Goal: Task Accomplishment & Management: Manage account settings

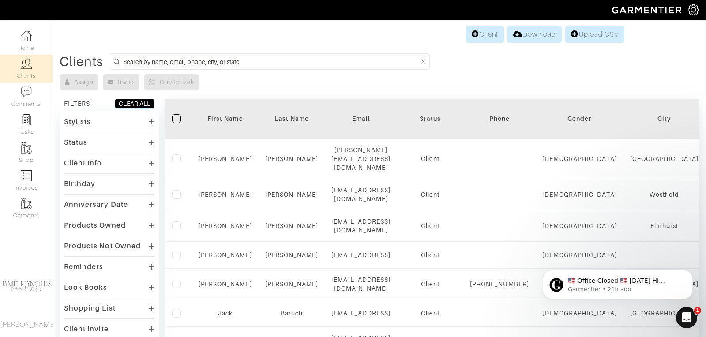
click at [156, 60] on input at bounding box center [271, 61] width 296 height 11
type input "[PERSON_NAME]"
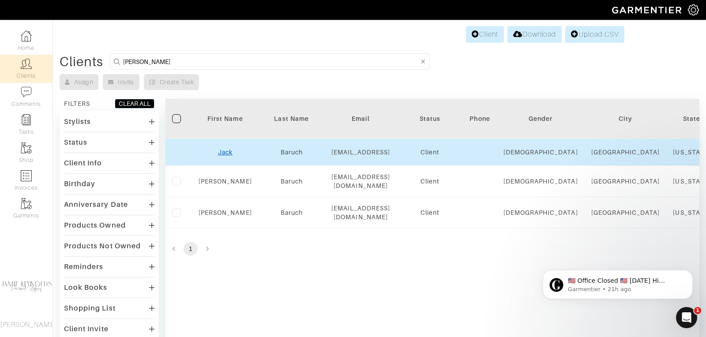
click at [225, 151] on link "Jack" at bounding box center [225, 152] width 15 height 7
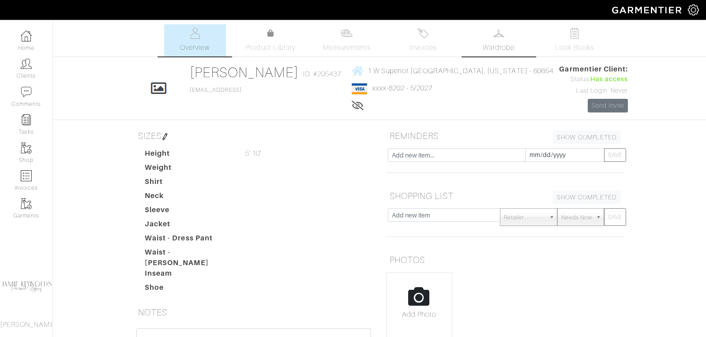
click at [491, 44] on span "Wardrobe" at bounding box center [499, 47] width 32 height 11
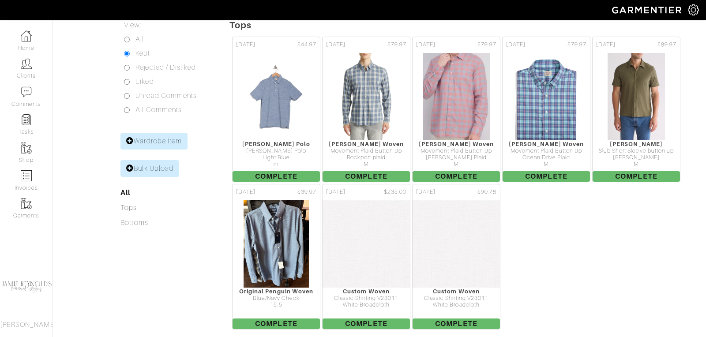
scroll to position [135, 0]
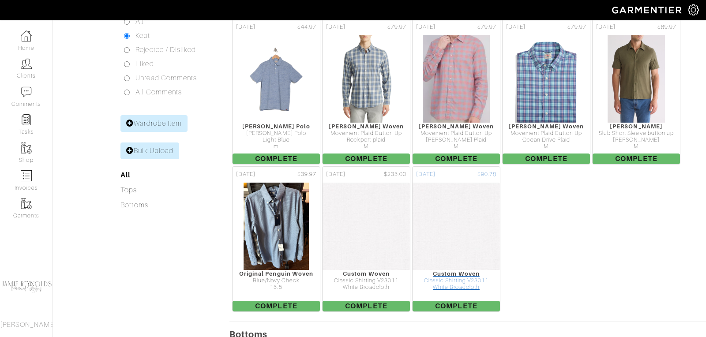
click at [455, 280] on div "Classic Shirting V23011" at bounding box center [456, 281] width 87 height 7
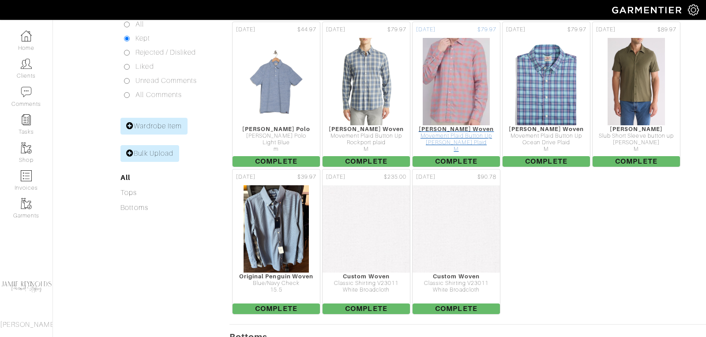
scroll to position [133, 0]
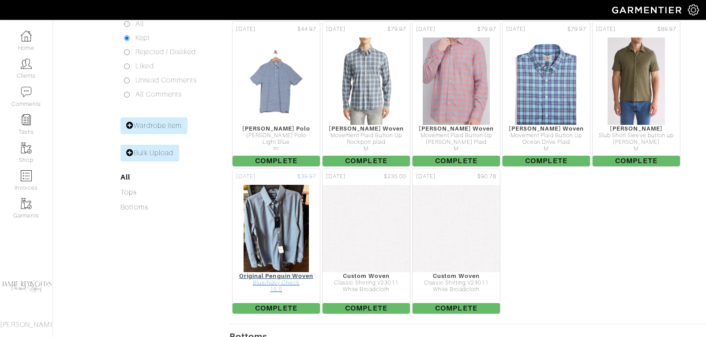
click at [296, 214] on img at bounding box center [276, 228] width 67 height 88
click at [288, 209] on img at bounding box center [276, 228] width 67 height 88
click at [274, 280] on div "Blue/Navy Check" at bounding box center [276, 283] width 87 height 7
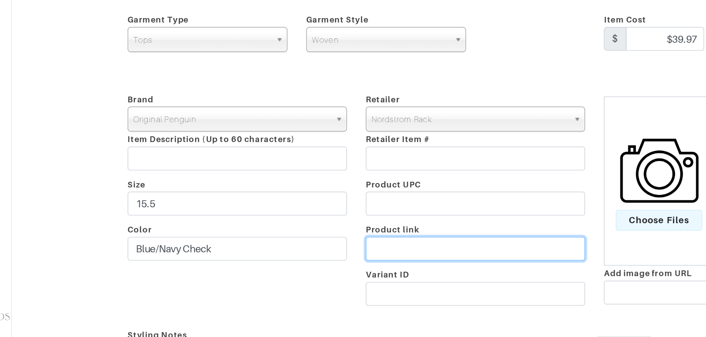
drag, startPoint x: 327, startPoint y: 227, endPoint x: 286, endPoint y: 251, distance: 47.9
click at [286, 251] on div "Brand - 032c 1017 ALYX 9SM 111SKIN 11 by [PERSON_NAME] 11 [PERSON_NAME] 12 Stor…" at bounding box center [379, 202] width 503 height 155
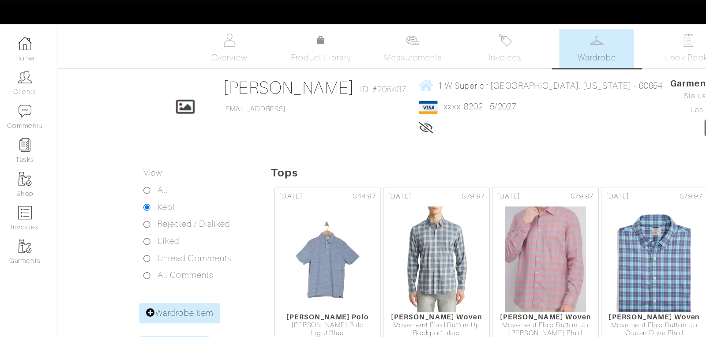
scroll to position [133, 0]
